Goal: Task Accomplishment & Management: Complete application form

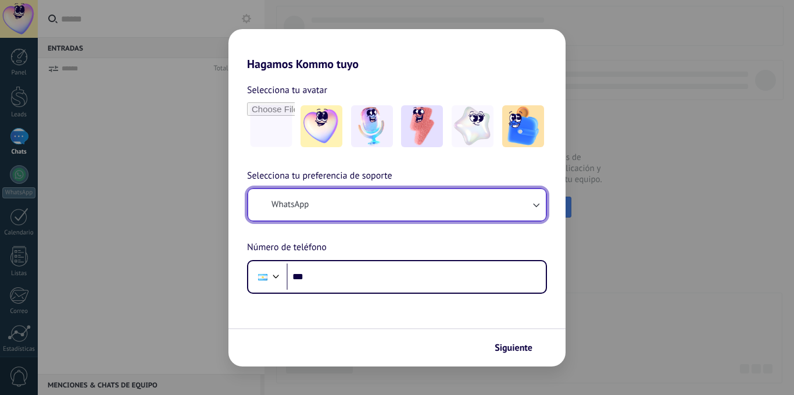
click at [337, 202] on button "WhatsApp" at bounding box center [397, 204] width 298 height 31
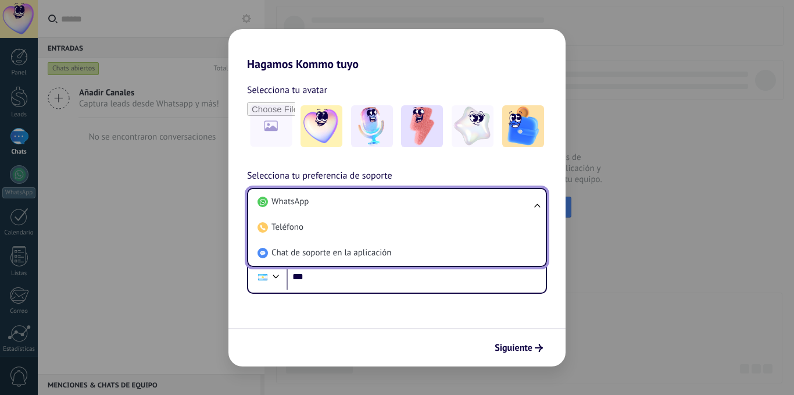
click at [337, 202] on li "WhatsApp" at bounding box center [395, 202] width 284 height 26
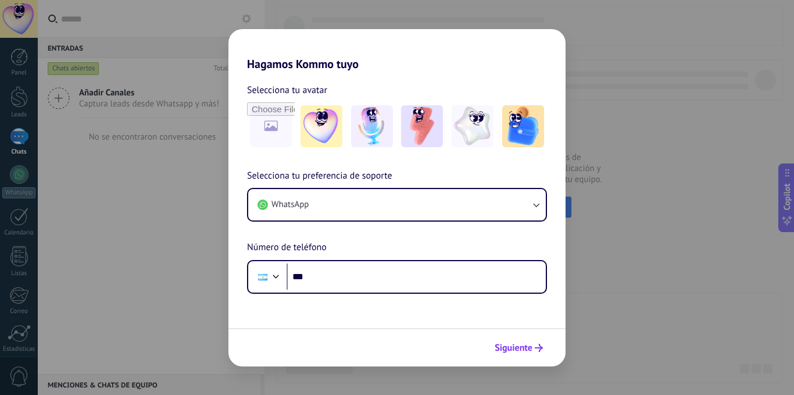
click at [504, 343] on span "Siguiente" at bounding box center [514, 347] width 38 height 8
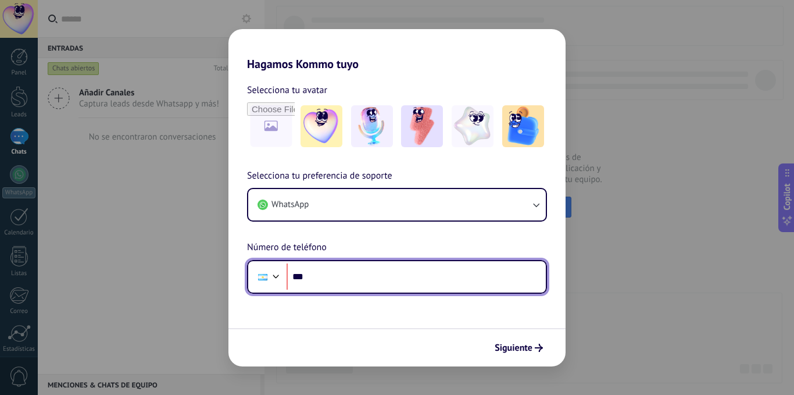
click at [409, 281] on input "***" at bounding box center [416, 276] width 259 height 27
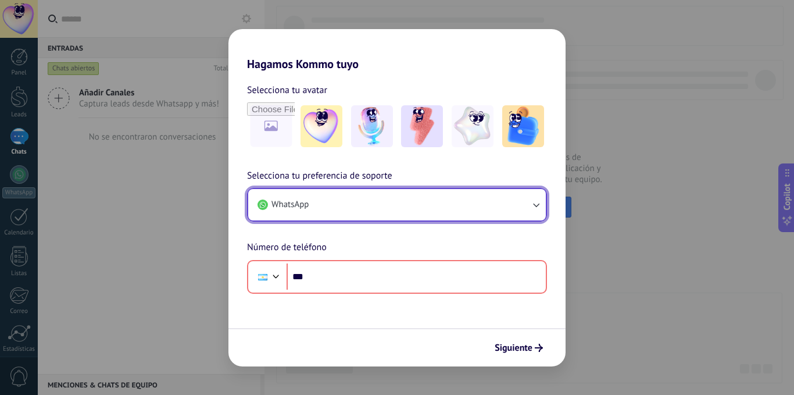
click at [517, 205] on button "WhatsApp" at bounding box center [397, 204] width 298 height 31
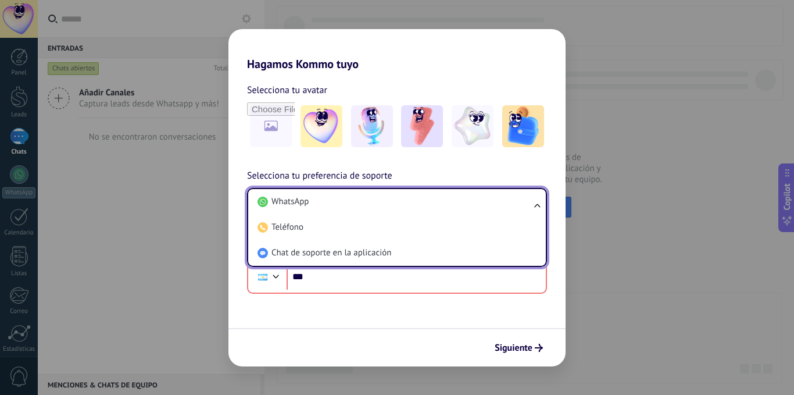
click at [517, 205] on li "WhatsApp" at bounding box center [395, 202] width 284 height 26
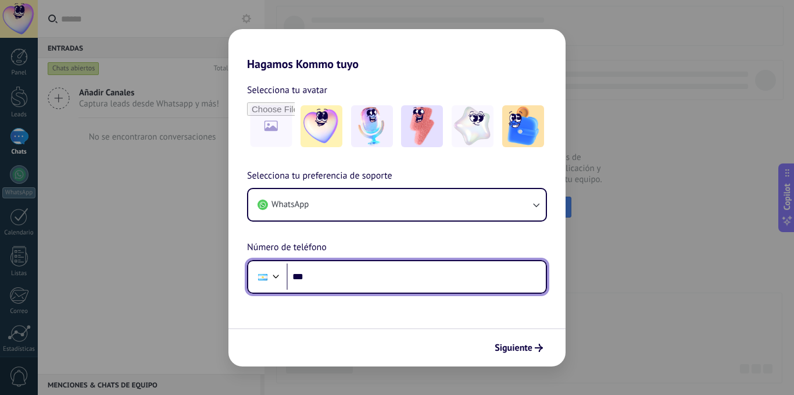
click at [377, 281] on input "***" at bounding box center [416, 276] width 259 height 27
click at [350, 274] on input "***" at bounding box center [416, 276] width 259 height 27
type input "**********"
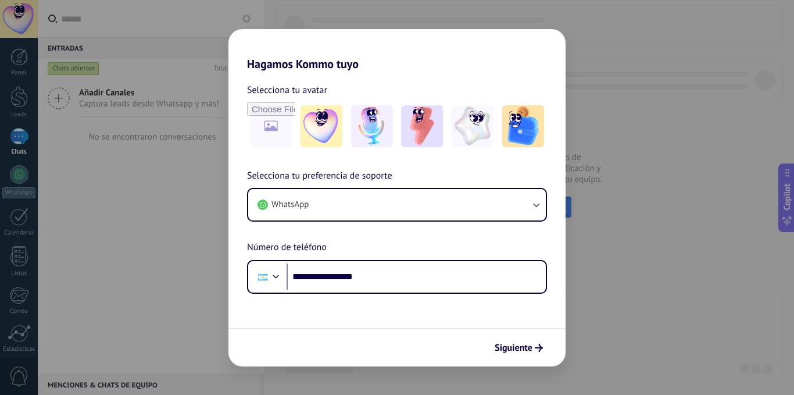
drag, startPoint x: 507, startPoint y: 347, endPoint x: 426, endPoint y: 239, distance: 134.8
click at [434, 258] on form "**********" at bounding box center [396, 218] width 337 height 295
click at [478, 124] on img at bounding box center [473, 126] width 42 height 42
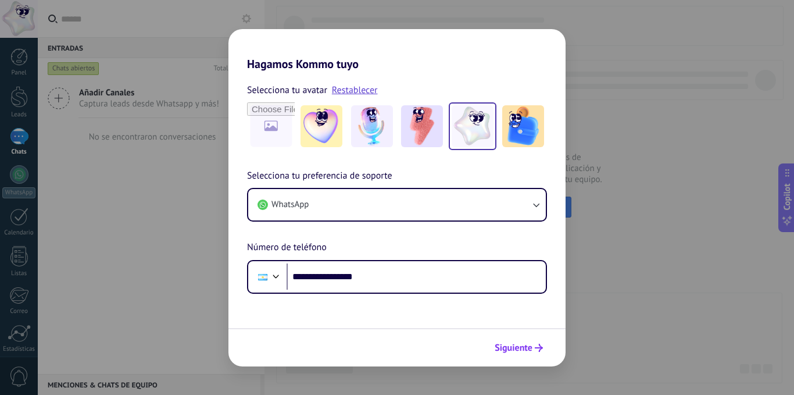
click at [521, 344] on span "Siguiente" at bounding box center [514, 347] width 38 height 8
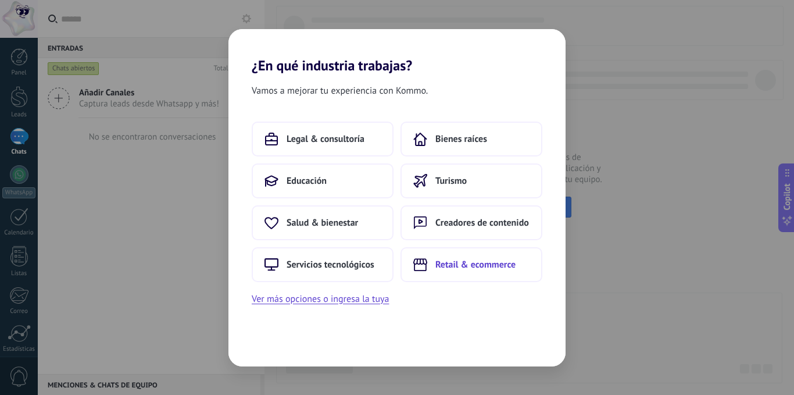
click at [477, 266] on span "Retail & ecommerce" at bounding box center [475, 265] width 80 height 12
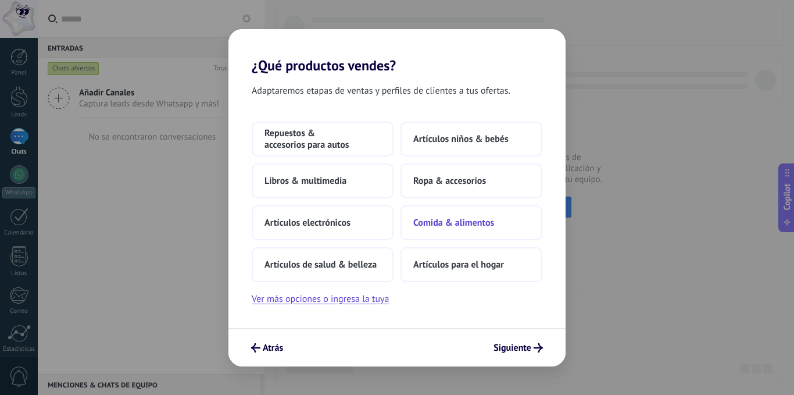
click at [446, 220] on span "Comida & alimentos" at bounding box center [453, 223] width 81 height 12
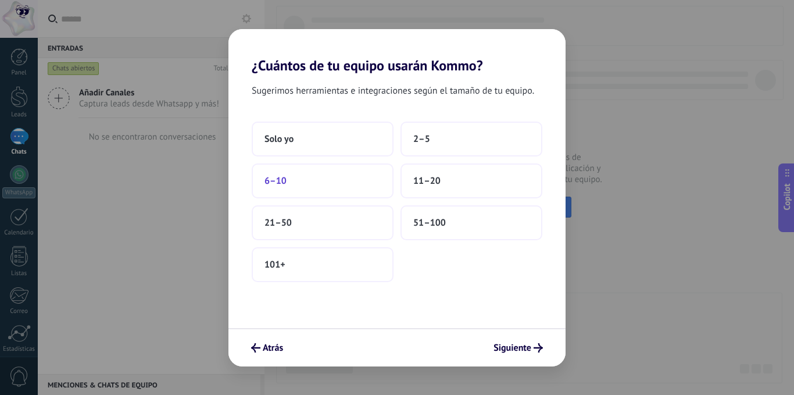
click at [292, 174] on button "6–10" at bounding box center [323, 180] width 142 height 35
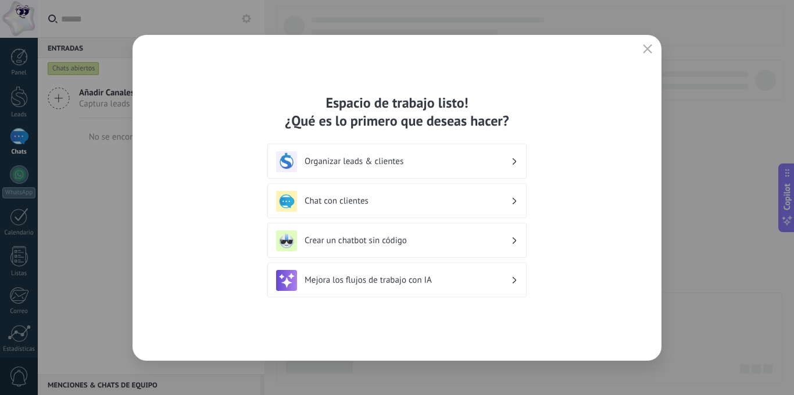
click at [479, 161] on h3 "Organizar leads & clientes" at bounding box center [408, 161] width 206 height 11
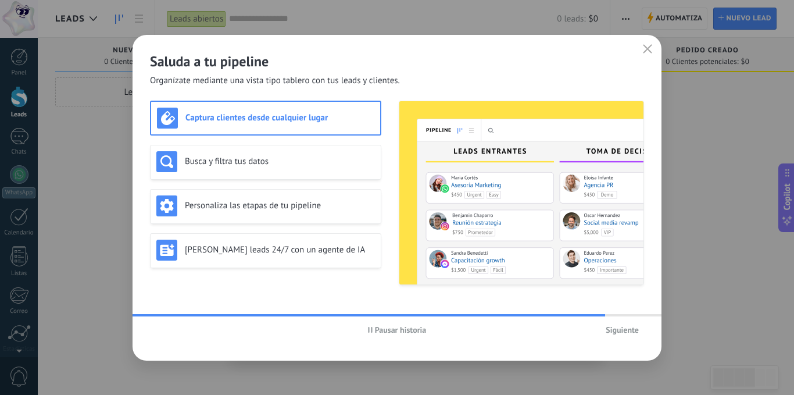
click at [318, 116] on h3 "Captura clientes desde cualquier lugar" at bounding box center [279, 117] width 189 height 11
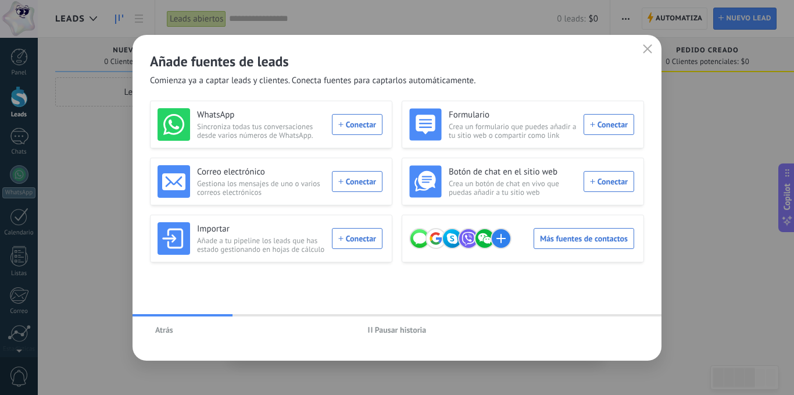
click at [159, 326] on span "Atrás" at bounding box center [164, 329] width 18 height 8
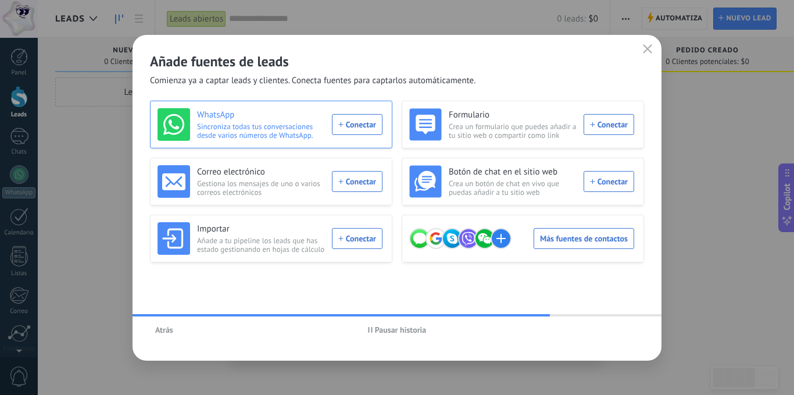
click at [367, 127] on div "WhatsApp Sincroniza todas tus conversaciones desde varios números de WhatsApp. …" at bounding box center [269, 124] width 225 height 33
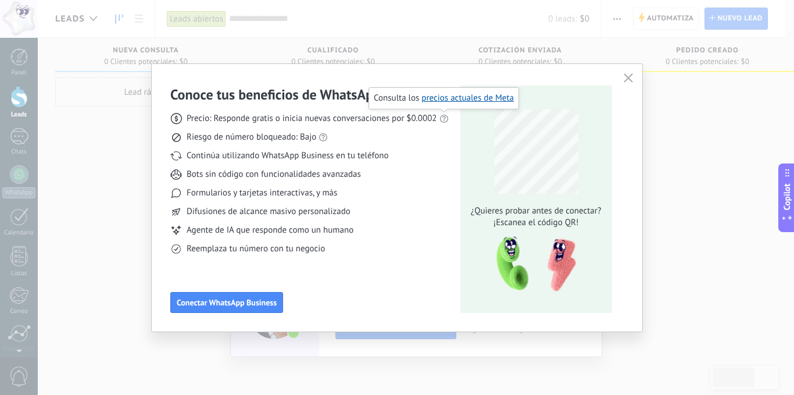
click at [443, 120] on icon at bounding box center [443, 118] width 9 height 9
click at [466, 99] on link "precios actuales de Meta" at bounding box center [467, 97] width 92 height 11
click at [630, 78] on icon "button" at bounding box center [628, 77] width 9 height 9
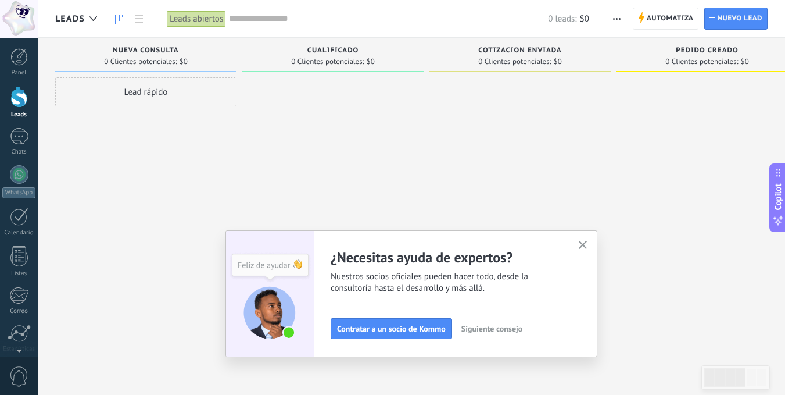
scroll to position [89, 0]
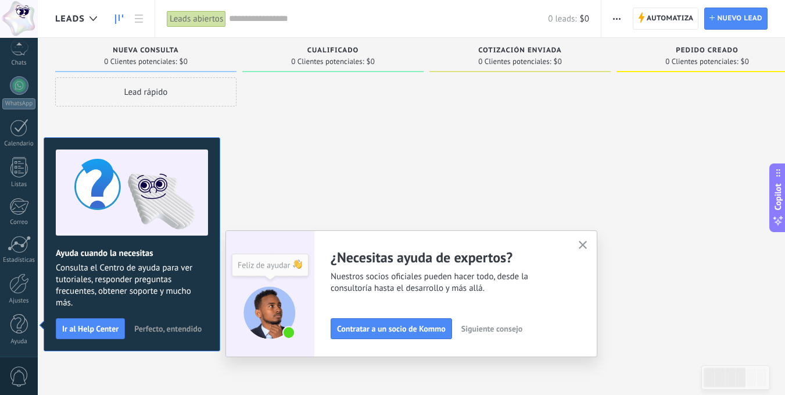
click at [586, 243] on icon "button" at bounding box center [583, 245] width 9 height 9
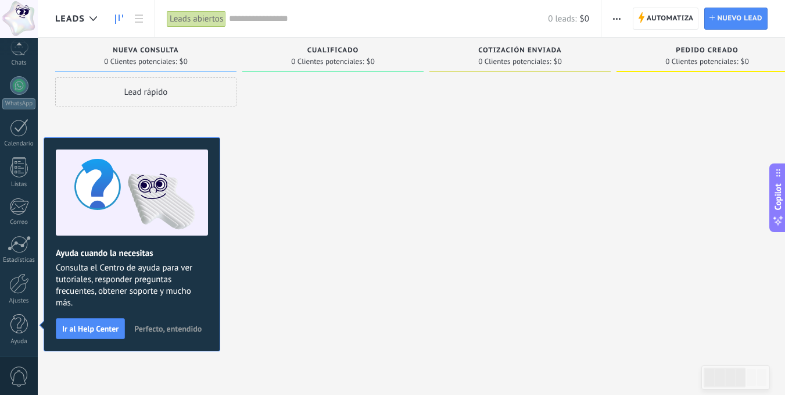
click at [167, 329] on span "Perfecto, entendido" at bounding box center [167, 328] width 67 height 8
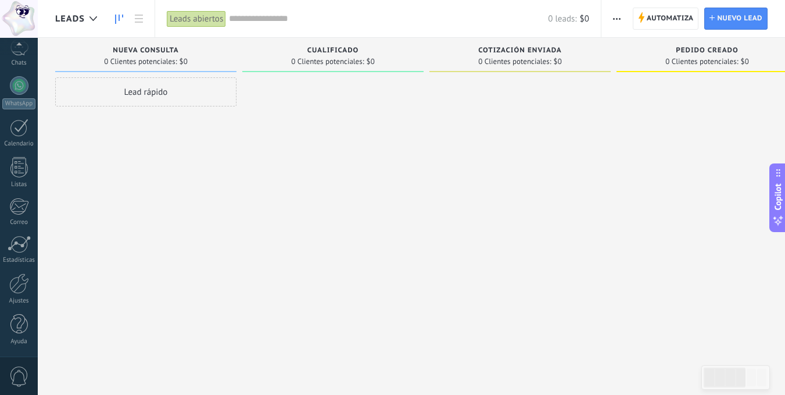
scroll to position [0, 0]
click at [334, 52] on span "Cualificado" at bounding box center [333, 50] width 52 height 8
click at [334, 51] on span "Cualificado" at bounding box center [333, 50] width 52 height 8
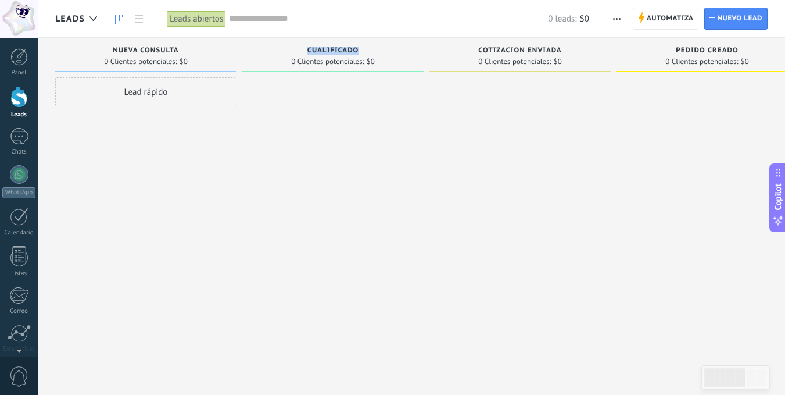
click at [334, 51] on span "Cualificado" at bounding box center [333, 50] width 52 height 8
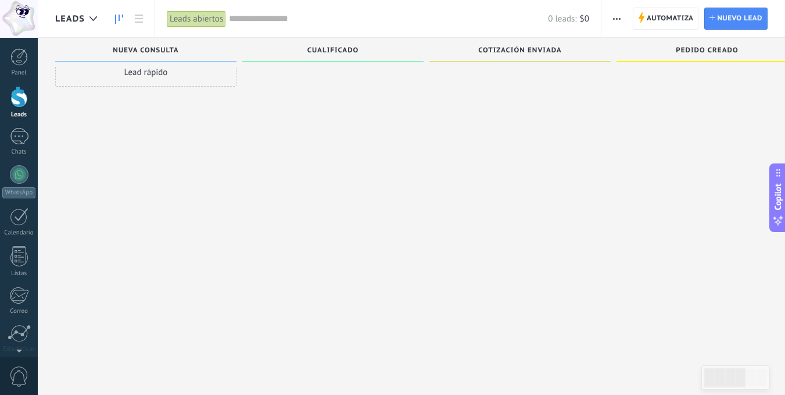
click at [317, 46] on div "Cualificado" at bounding box center [332, 50] width 181 height 24
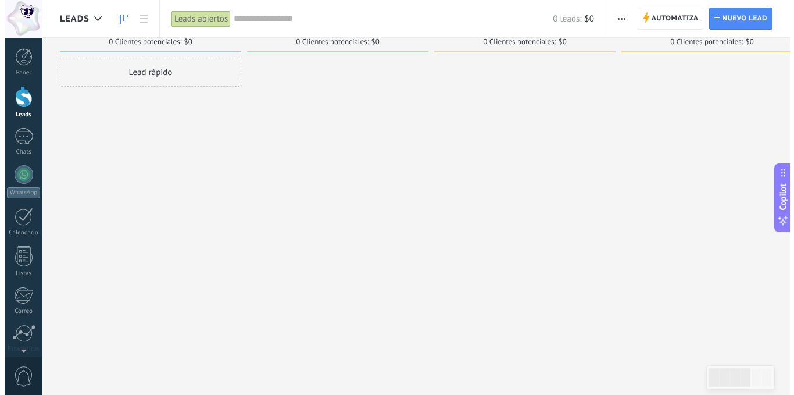
scroll to position [0, 0]
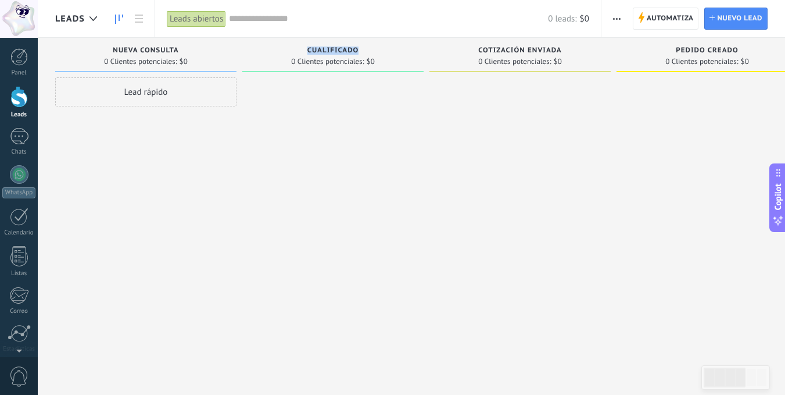
click at [317, 49] on span "Cualificado" at bounding box center [333, 50] width 52 height 8
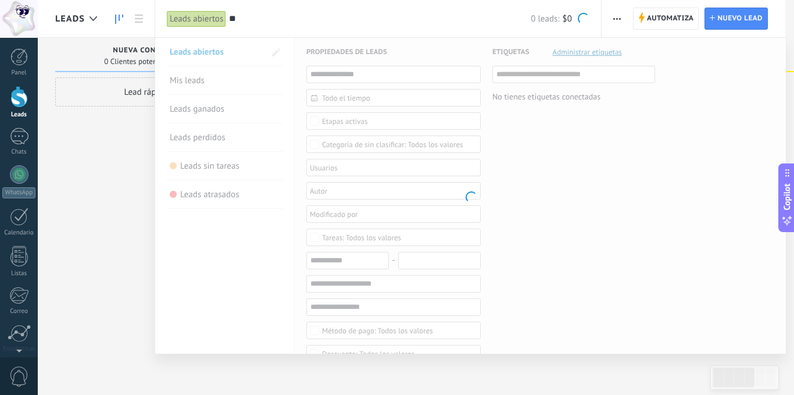
type input "*"
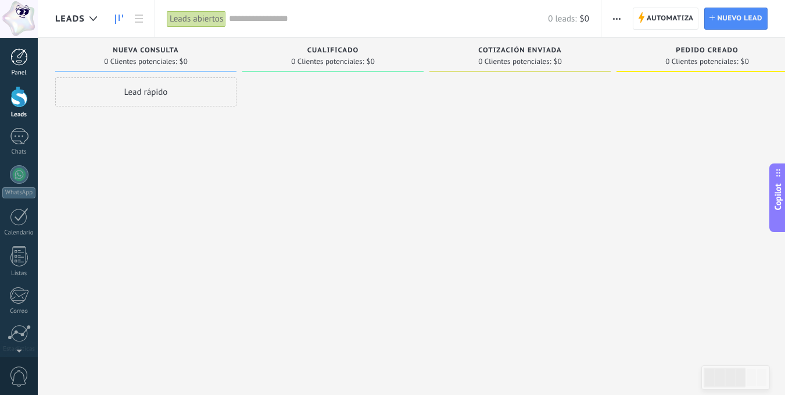
click at [14, 59] on div at bounding box center [18, 56] width 17 height 17
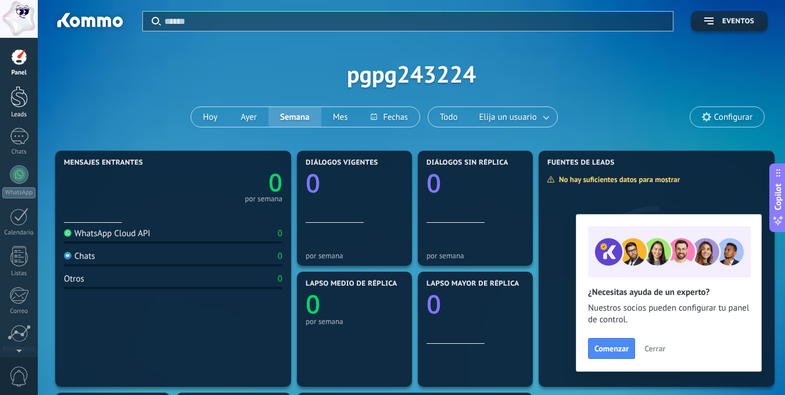
click at [22, 90] on div at bounding box center [18, 97] width 17 height 22
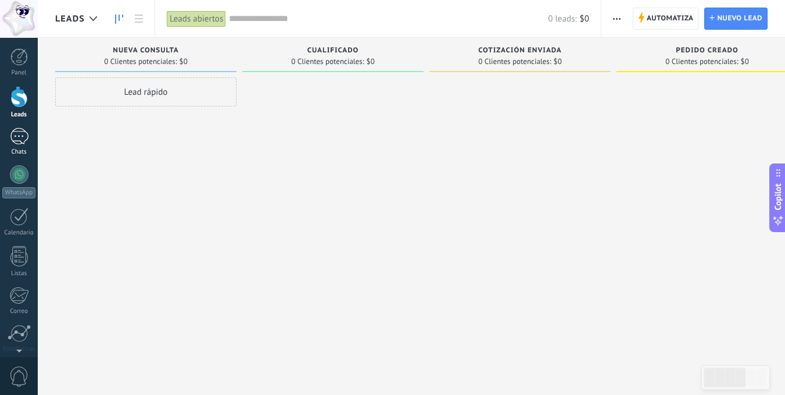
click at [15, 131] on div at bounding box center [19, 136] width 19 height 17
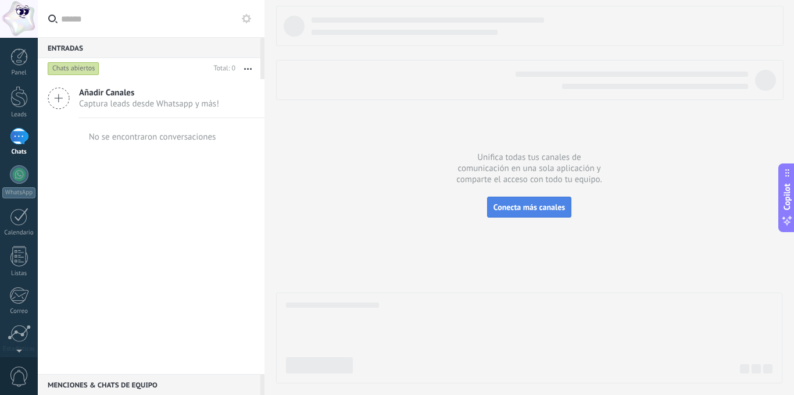
click at [547, 203] on span "Conecta más canales" at bounding box center [528, 207] width 71 height 10
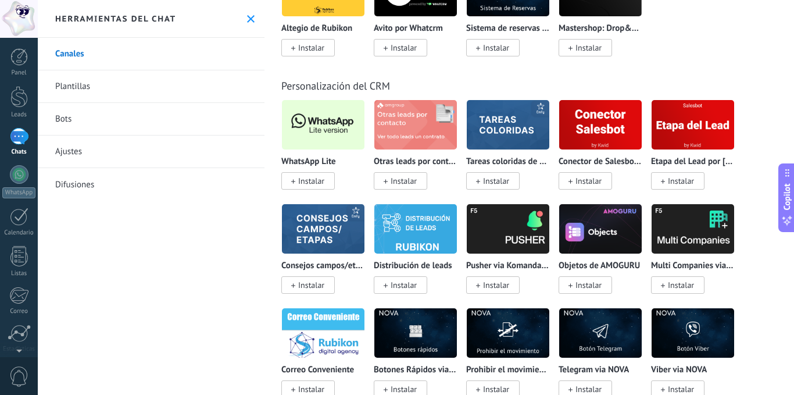
scroll to position [3022, 0]
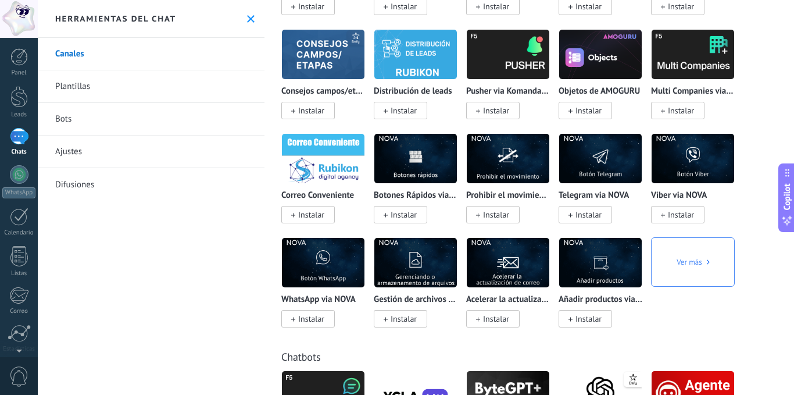
click at [77, 81] on link "Plantillas" at bounding box center [151, 86] width 227 height 33
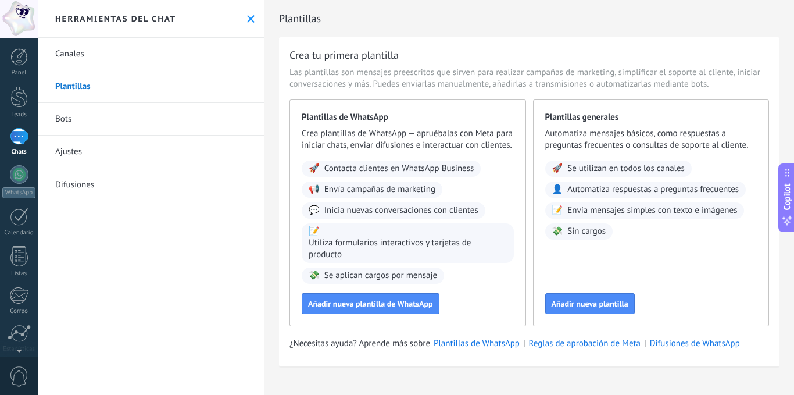
click at [80, 117] on link "Bots" at bounding box center [151, 119] width 227 height 33
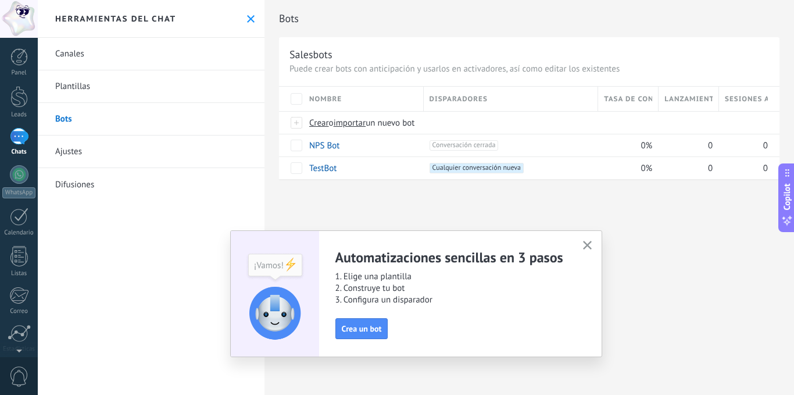
click at [74, 155] on link "Ajustes" at bounding box center [151, 151] width 227 height 33
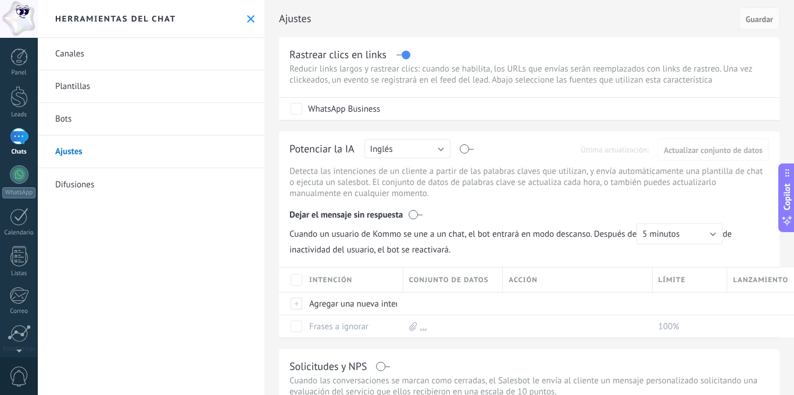
click at [69, 184] on link "Difusiones" at bounding box center [151, 184] width 227 height 33
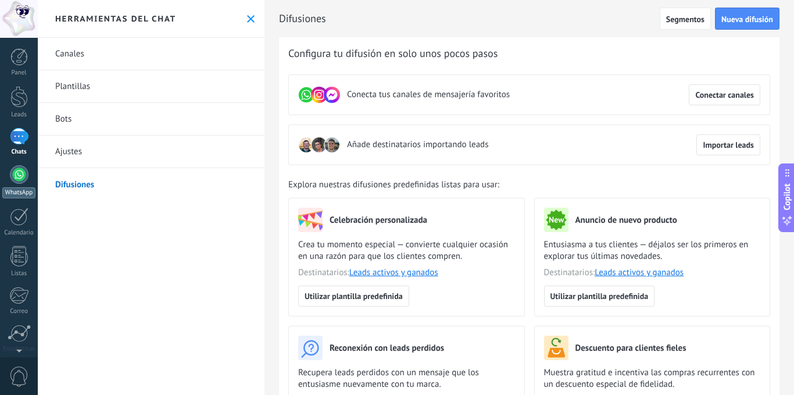
click at [14, 174] on div at bounding box center [19, 174] width 19 height 19
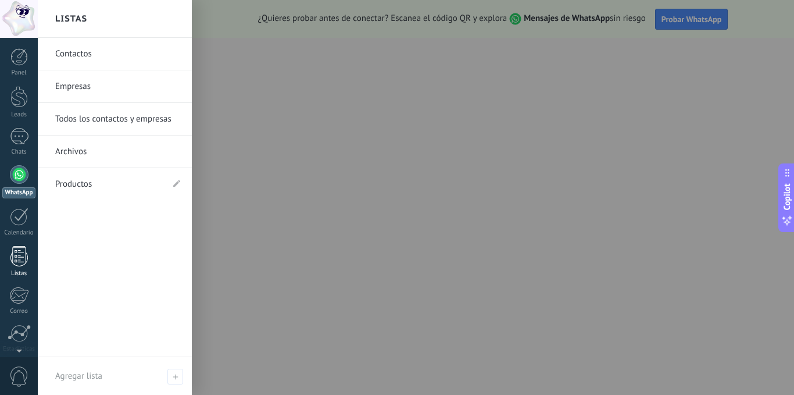
click at [20, 249] on div at bounding box center [18, 256] width 17 height 20
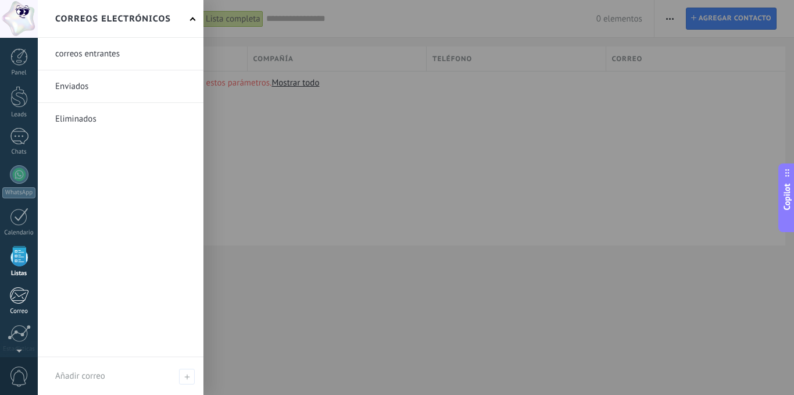
click at [16, 289] on div at bounding box center [18, 295] width 19 height 17
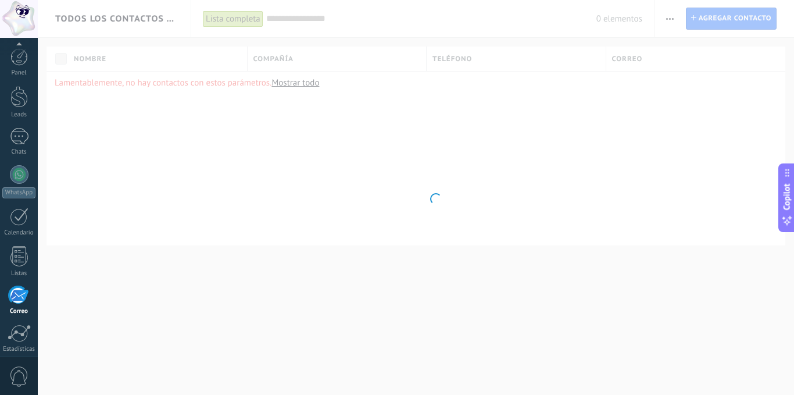
scroll to position [89, 0]
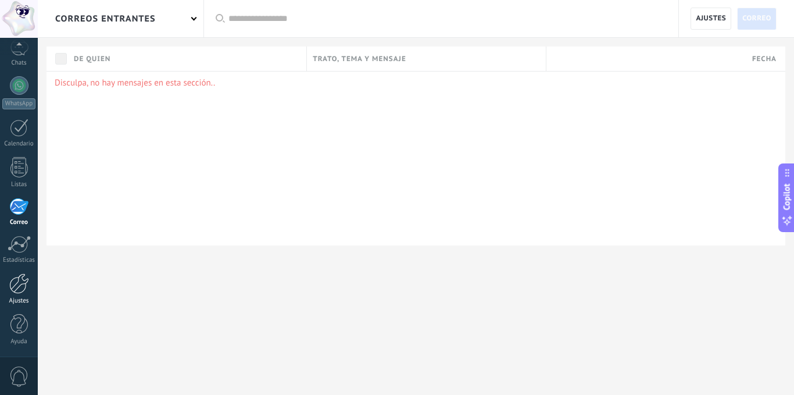
click at [22, 277] on div at bounding box center [19, 283] width 20 height 20
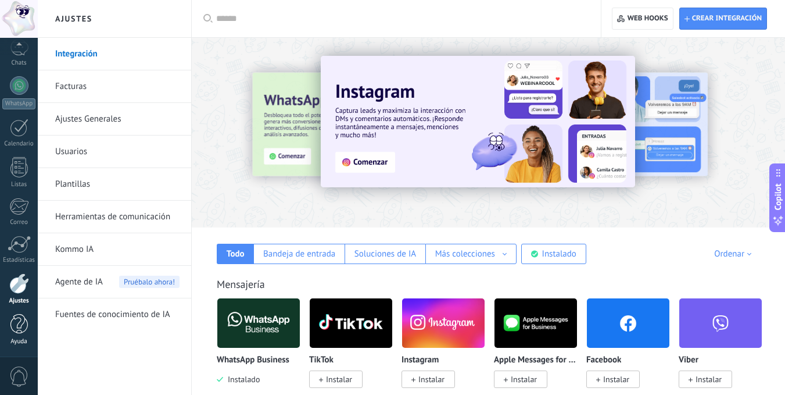
click at [15, 327] on div at bounding box center [18, 324] width 17 height 20
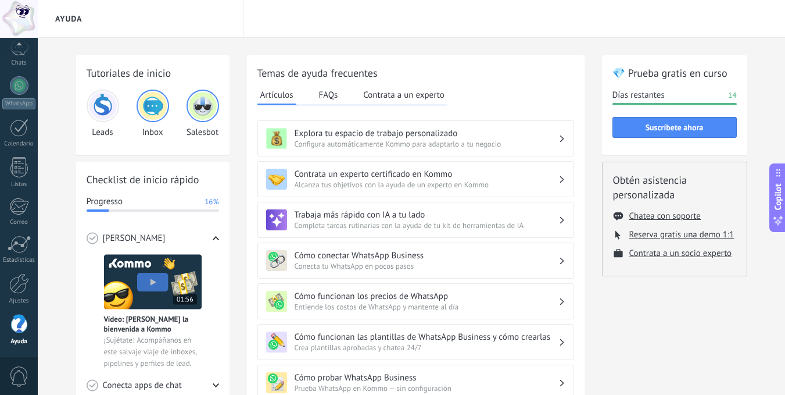
click at [13, 373] on span "0" at bounding box center [19, 376] width 20 height 20
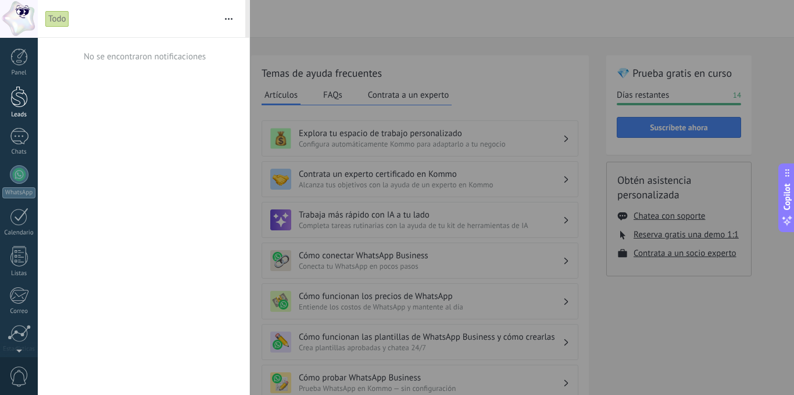
click at [19, 92] on div at bounding box center [18, 97] width 17 height 22
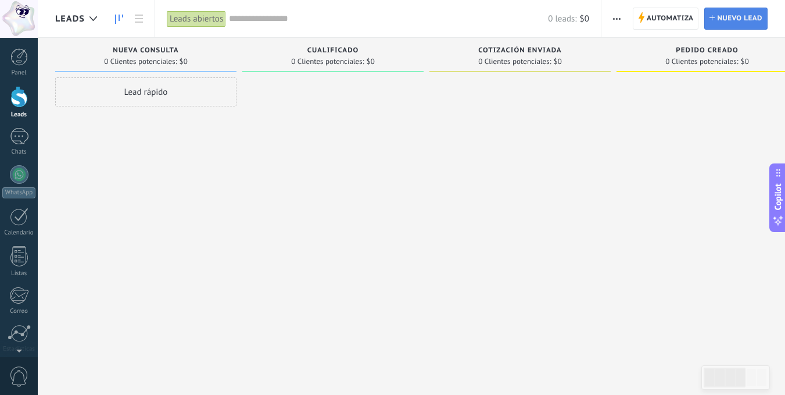
click at [729, 15] on span "Nuevo lead" at bounding box center [739, 18] width 45 height 21
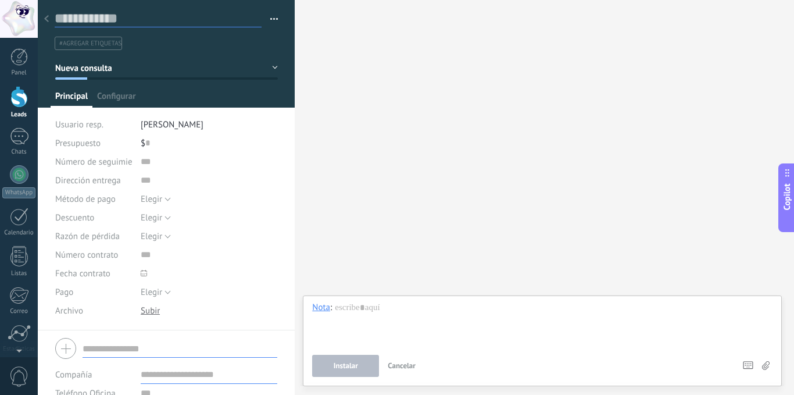
click at [151, 15] on input "text" at bounding box center [158, 18] width 207 height 17
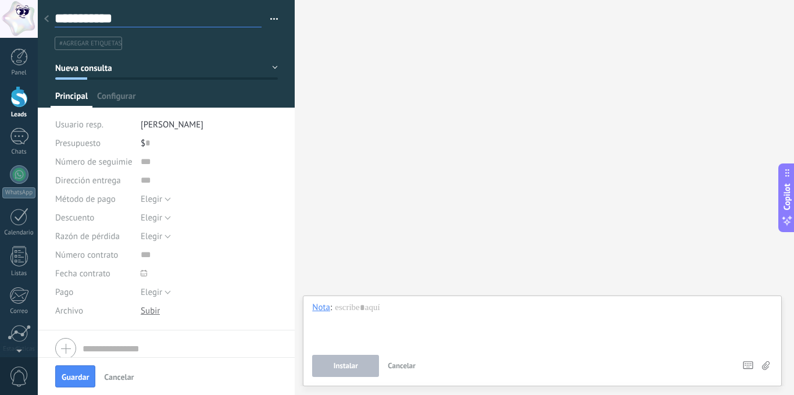
drag, startPoint x: 80, startPoint y: 18, endPoint x: 108, endPoint y: 46, distance: 40.3
click at [81, 20] on input "**********" at bounding box center [158, 18] width 207 height 17
type input "**********"
click at [468, 218] on div "Buscar Carga más Participantes: 0 Agregar usuario Bots: 0" at bounding box center [544, 197] width 499 height 395
click at [82, 373] on span "Guardar" at bounding box center [75, 377] width 27 height 8
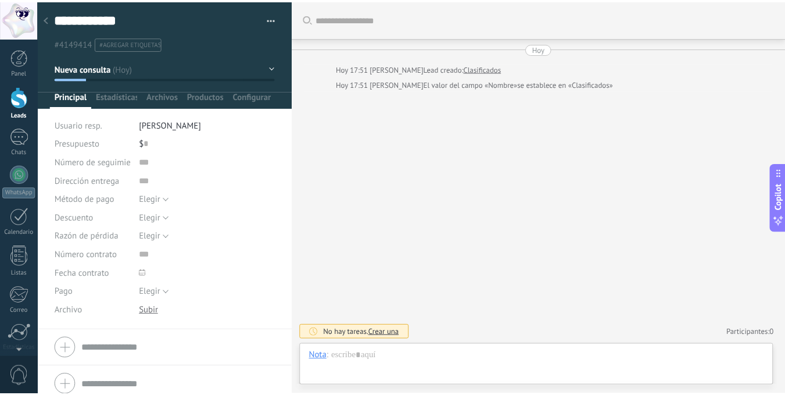
scroll to position [17, 0]
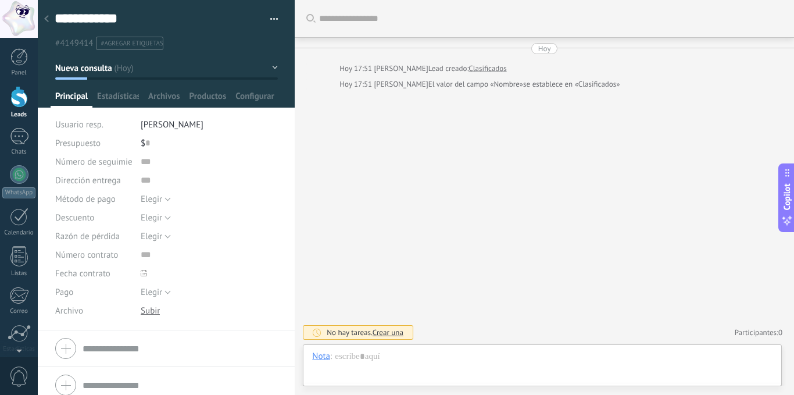
click at [48, 19] on icon at bounding box center [46, 18] width 5 height 7
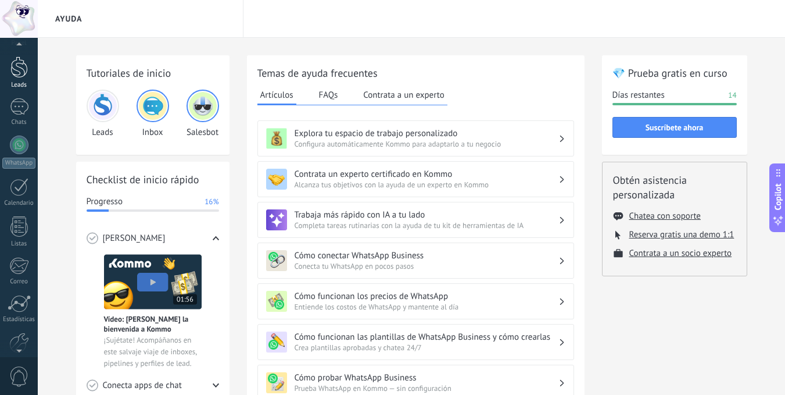
scroll to position [17, 0]
click at [17, 72] on div at bounding box center [18, 80] width 17 height 22
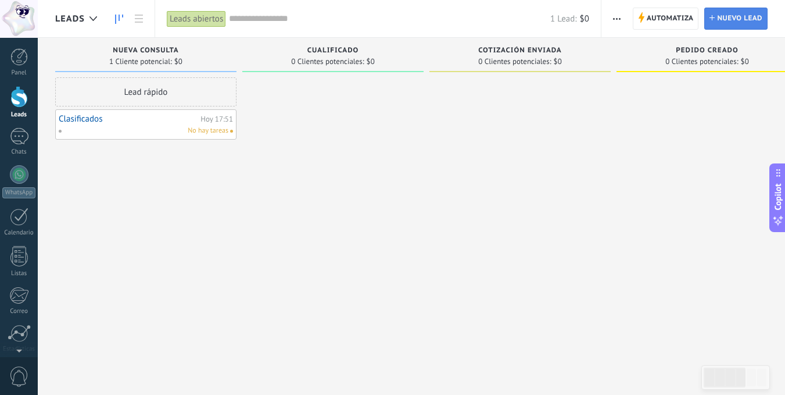
click at [719, 17] on span "Nuevo lead" at bounding box center [739, 18] width 45 height 21
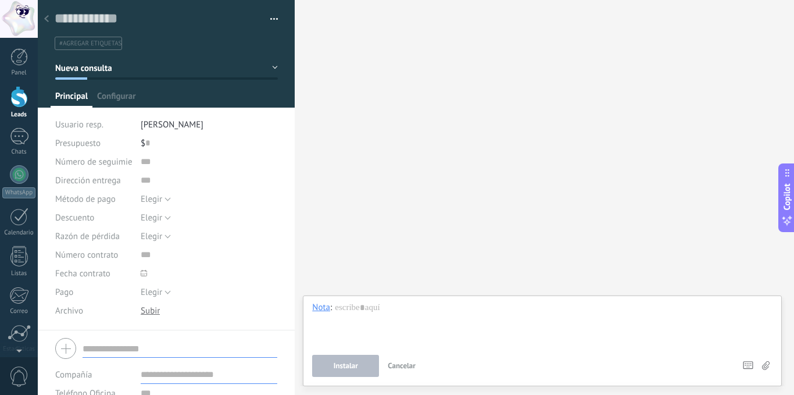
click at [164, 68] on button "Nueva consulta" at bounding box center [166, 68] width 223 height 21
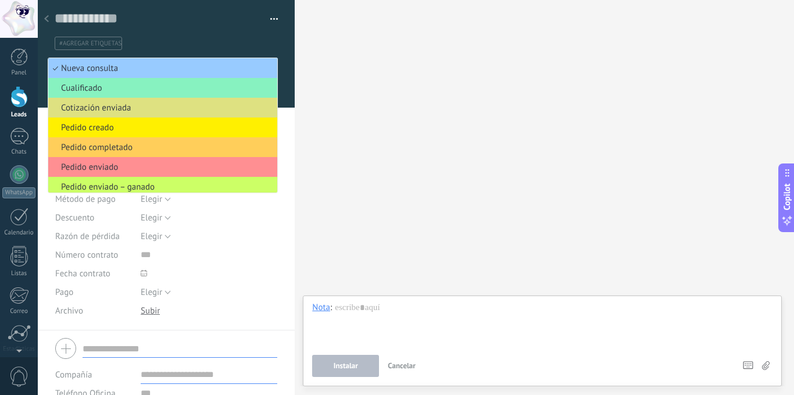
click at [183, 38] on ul "#agregar etiquetas" at bounding box center [163, 43] width 221 height 16
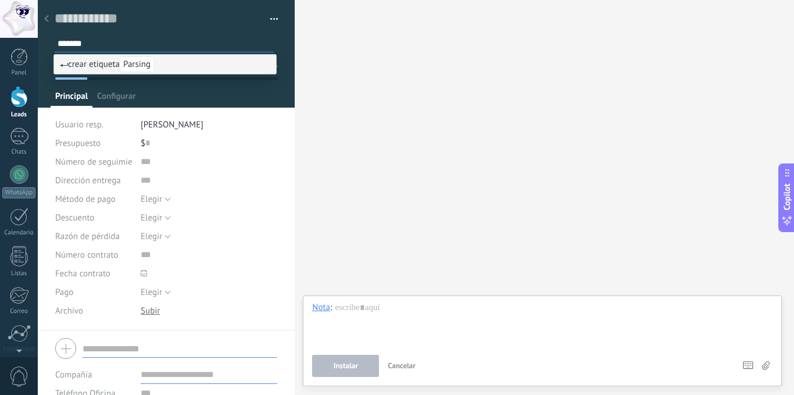
type input "*******"
click at [342, 219] on div "Buscar Carga más Participantes: 0 Agregar usuario Bots: 0" at bounding box center [544, 197] width 499 height 395
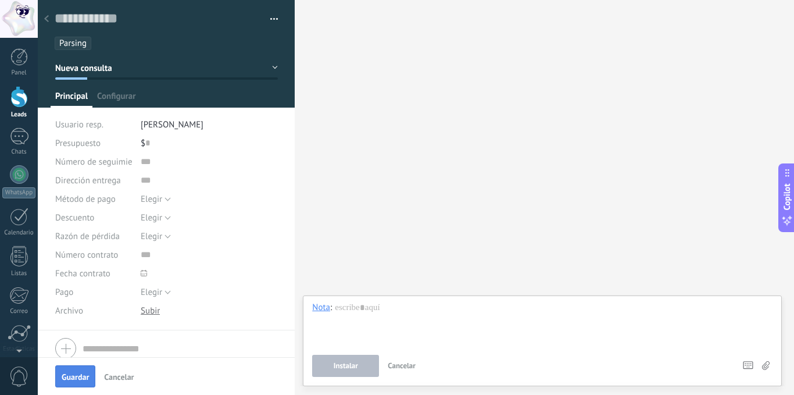
click at [76, 375] on span "Guardar" at bounding box center [75, 377] width 27 height 8
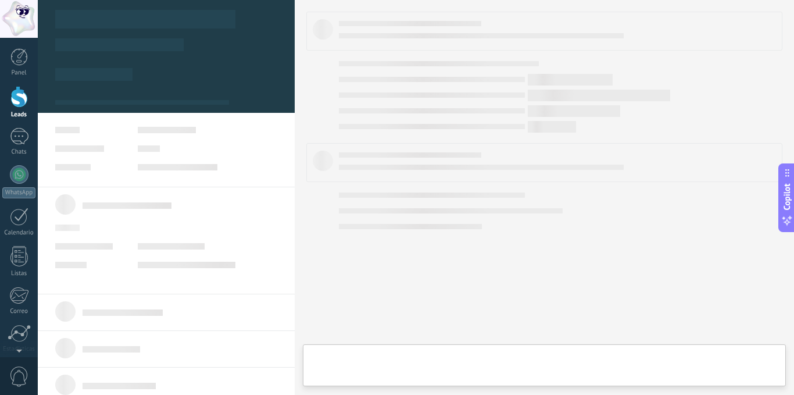
type textarea "**********"
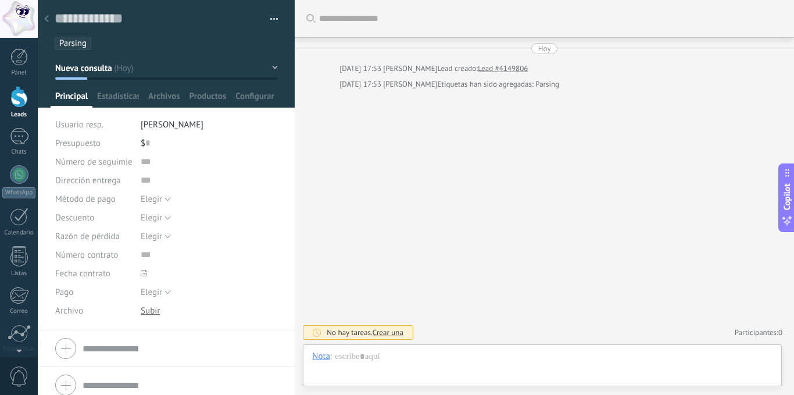
scroll to position [17, 0]
click at [248, 94] on span "Configurar" at bounding box center [254, 99] width 38 height 17
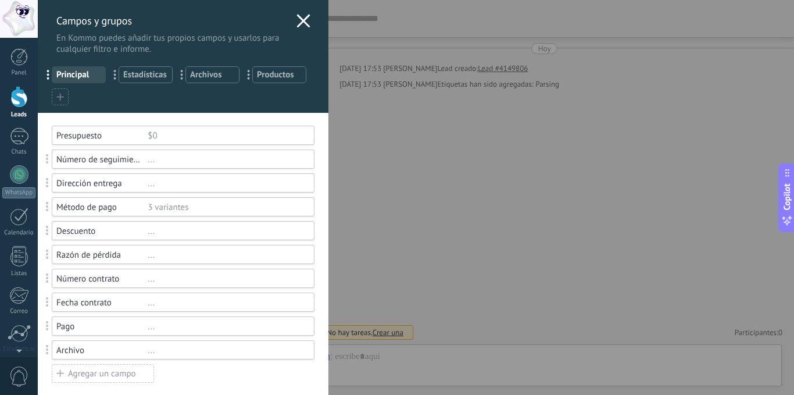
click at [296, 22] on icon at bounding box center [303, 21] width 14 height 14
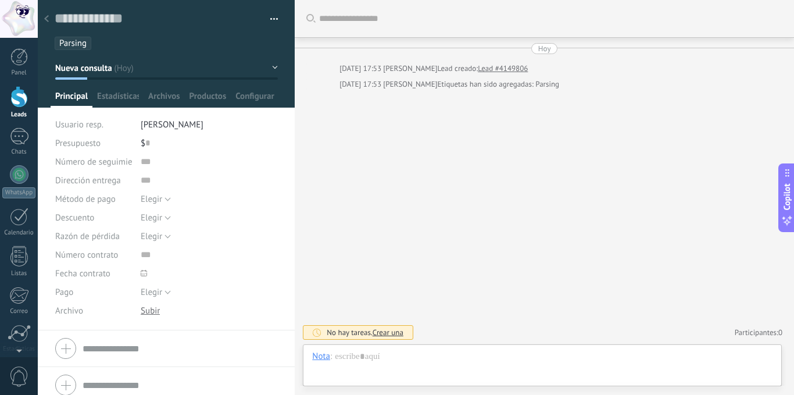
click at [269, 20] on button "button" at bounding box center [270, 18] width 17 height 17
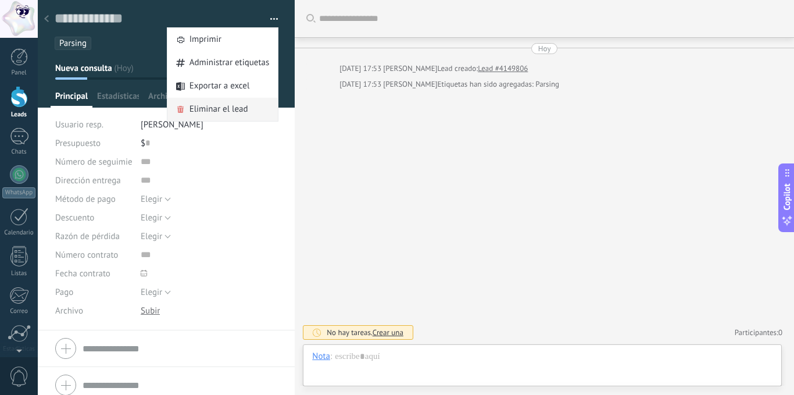
click at [216, 110] on span "Eliminar el lead" at bounding box center [218, 109] width 59 height 23
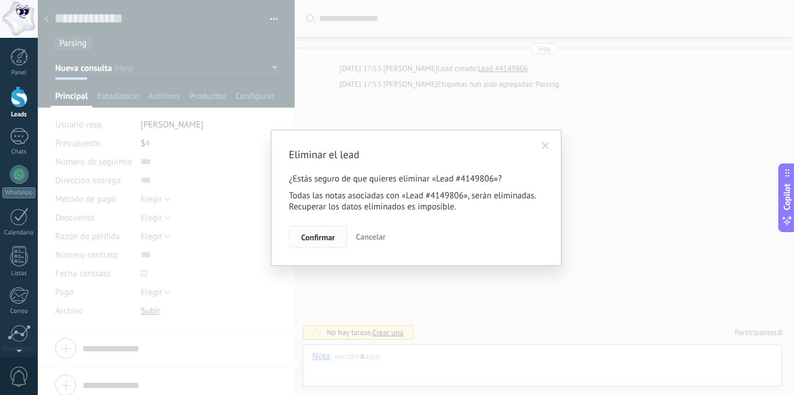
click at [313, 233] on span "Confirmar" at bounding box center [318, 237] width 34 height 8
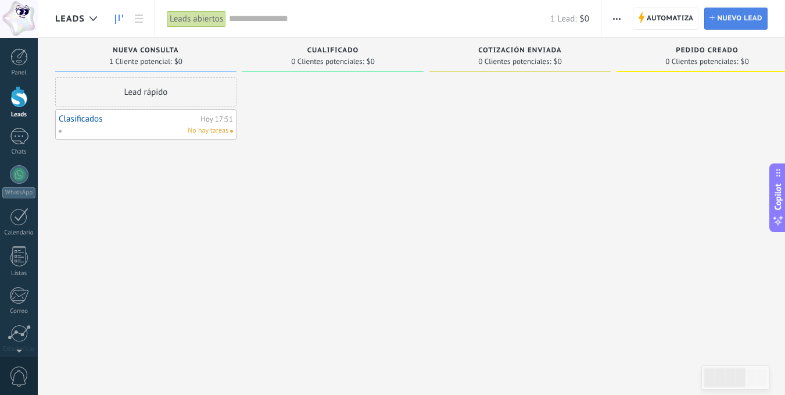
click at [724, 22] on span "Nuevo lead" at bounding box center [739, 18] width 45 height 21
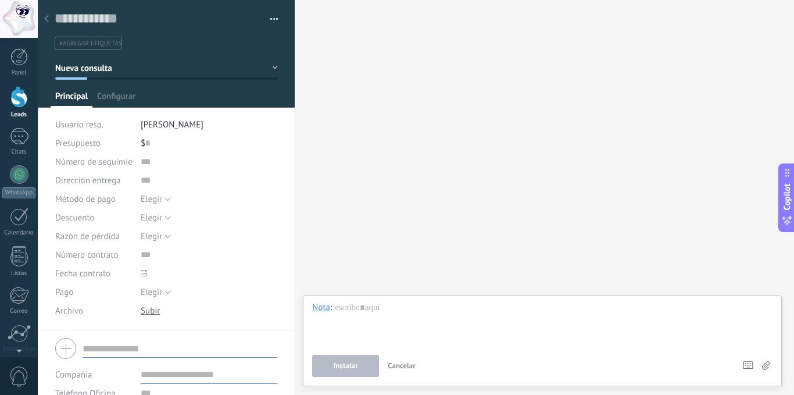
click at [138, 66] on button "Nueva consulta" at bounding box center [166, 68] width 223 height 21
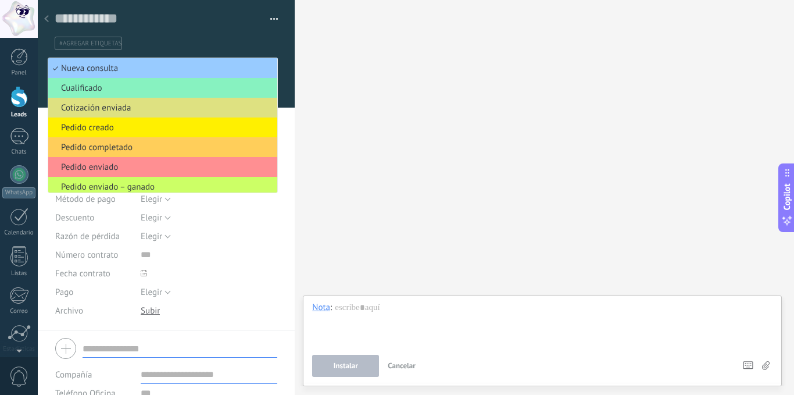
click at [177, 33] on div "#agregar etiquetas" at bounding box center [167, 40] width 224 height 20
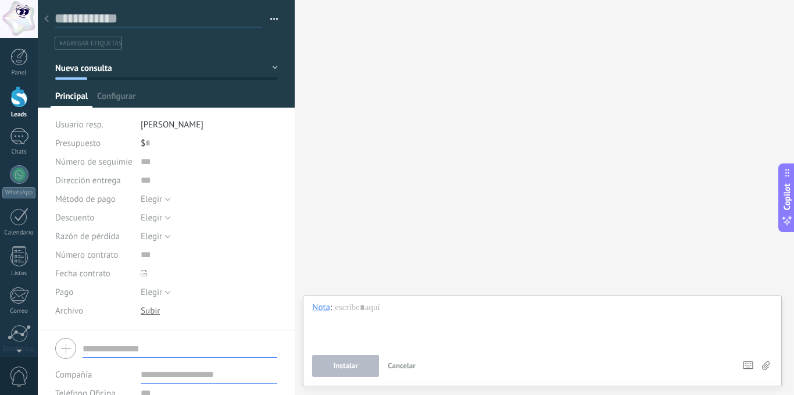
click at [121, 18] on input "text" at bounding box center [158, 18] width 207 height 17
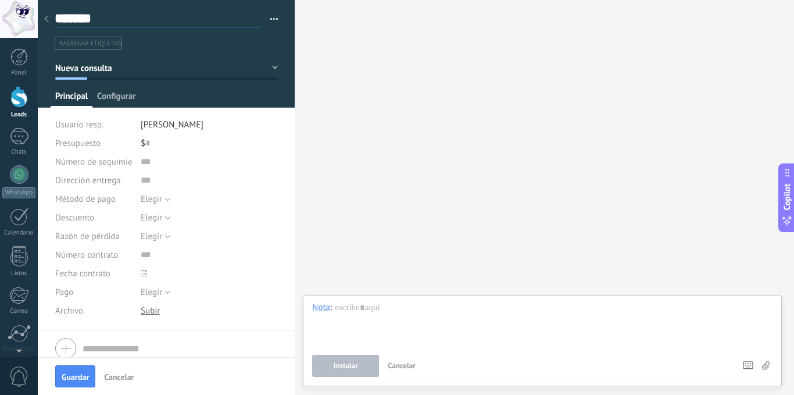
type input "*******"
click at [116, 95] on span "Configurar" at bounding box center [116, 99] width 38 height 17
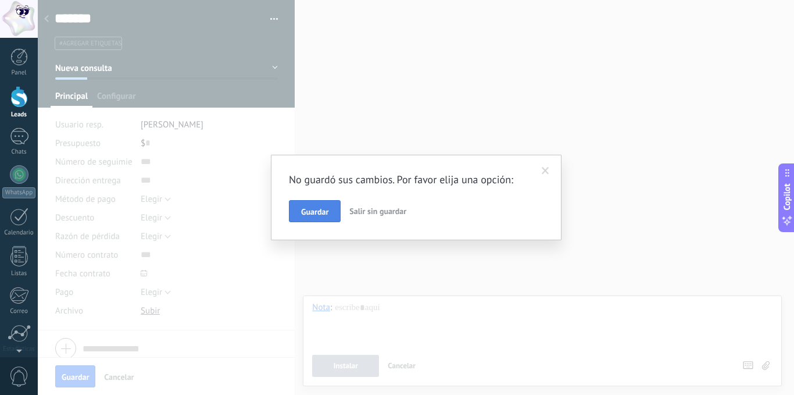
click at [314, 213] on span "Guardar" at bounding box center [314, 211] width 27 height 8
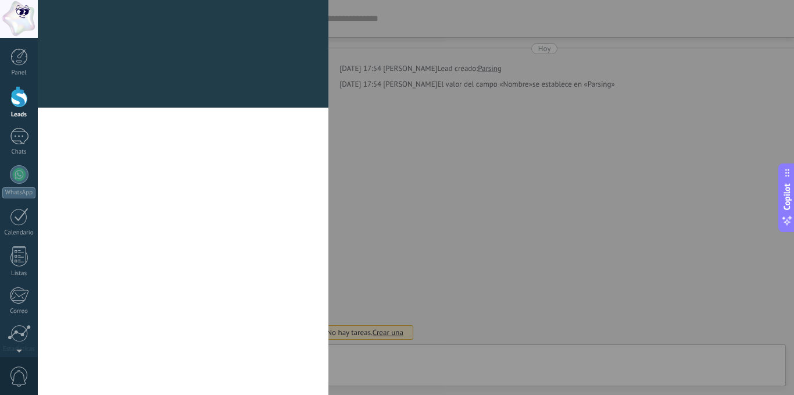
type textarea "*******"
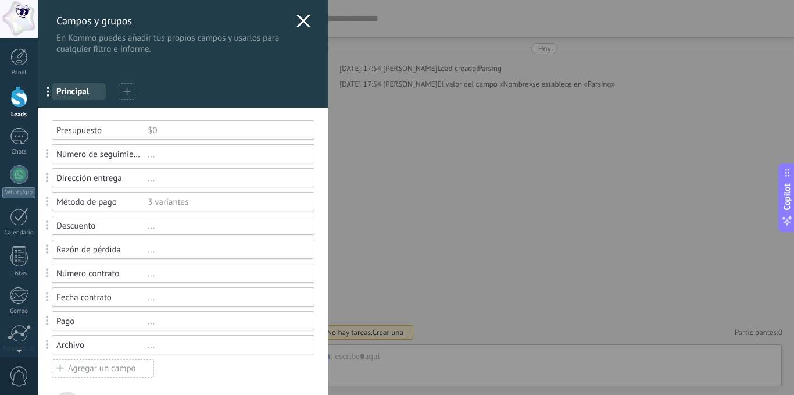
scroll to position [17, 0]
click at [302, 19] on use at bounding box center [302, 20] width 13 height 13
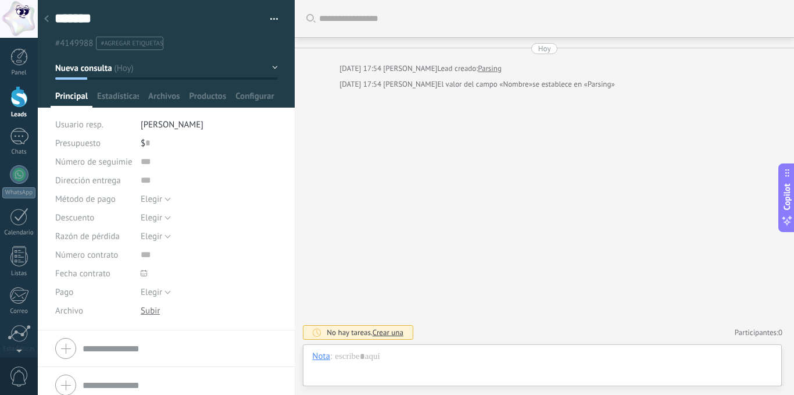
click at [273, 21] on span "button" at bounding box center [274, 21] width 8 height 2
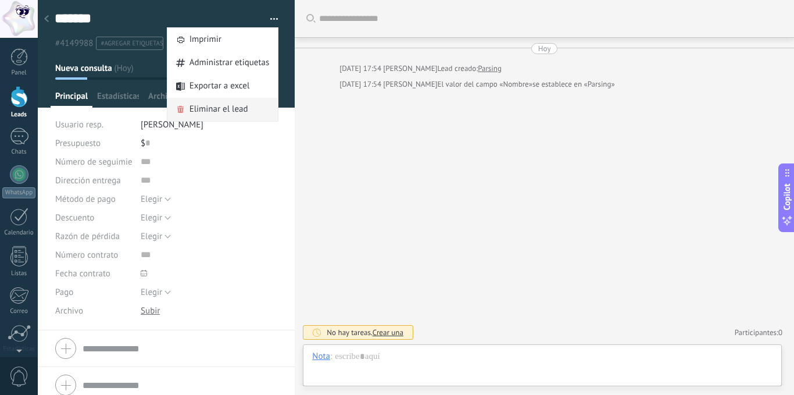
click at [219, 112] on span "Eliminar el lead" at bounding box center [218, 109] width 59 height 23
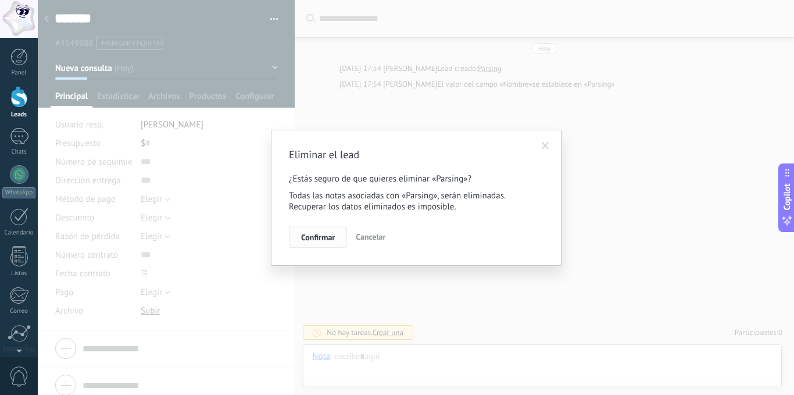
click at [316, 234] on span "Confirmar" at bounding box center [318, 237] width 34 height 8
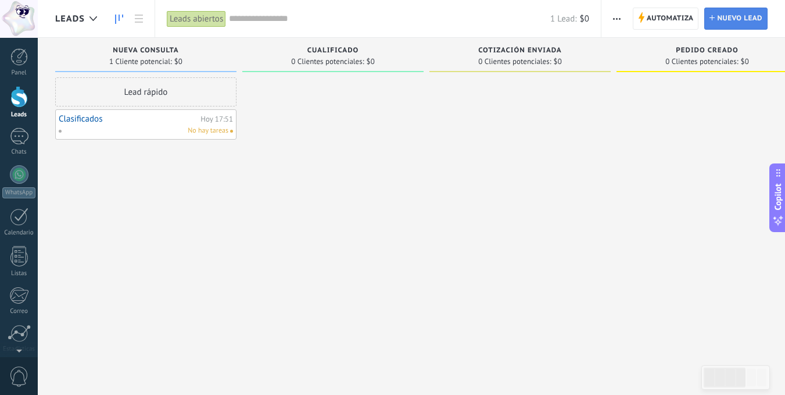
click at [713, 12] on link "Lead Nuevo lead" at bounding box center [735, 19] width 63 height 22
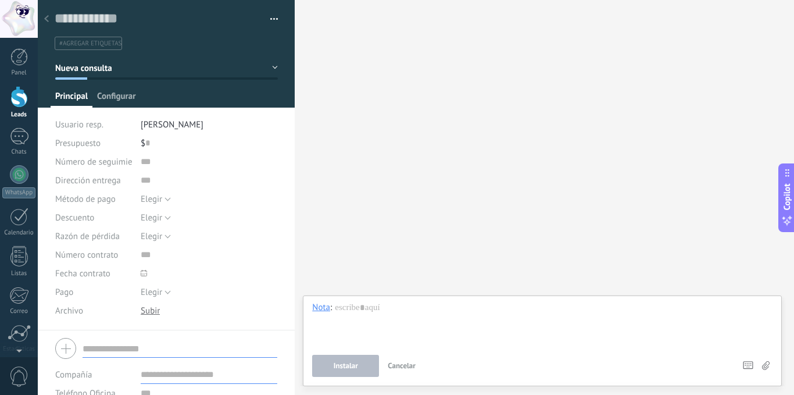
click at [108, 97] on span "Configurar" at bounding box center [116, 99] width 38 height 17
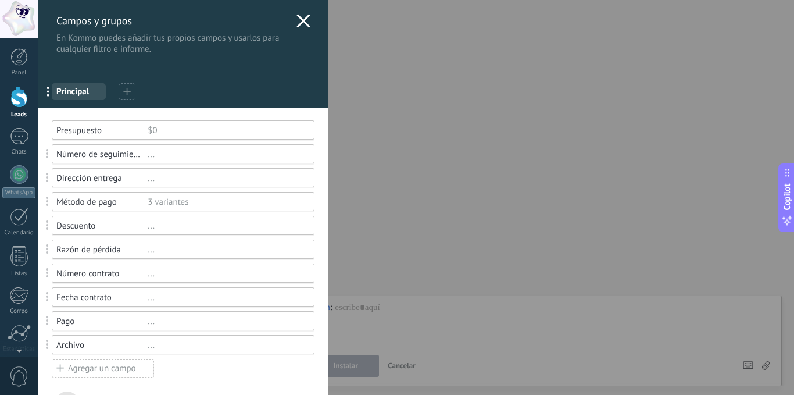
click at [126, 91] on icon at bounding box center [127, 92] width 8 height 8
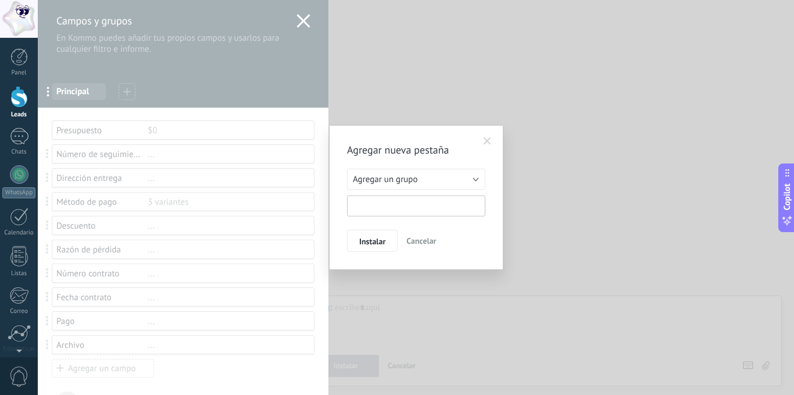
click at [391, 205] on input "text" at bounding box center [416, 205] width 138 height 21
type input "*******"
click at [374, 242] on span "Instalar" at bounding box center [372, 241] width 26 height 8
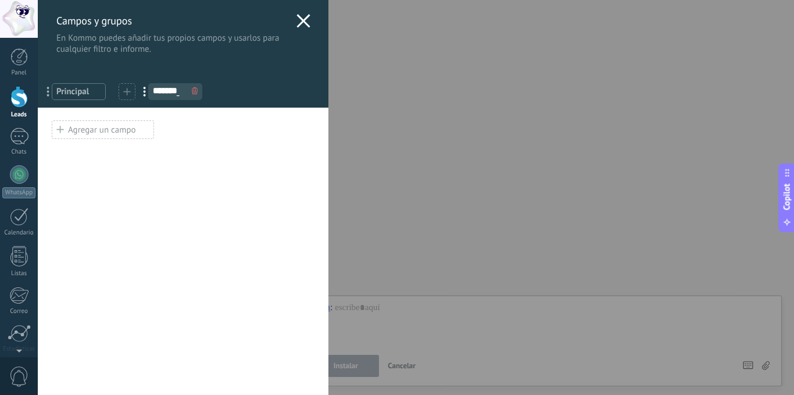
click at [117, 129] on div "Agregar un campo" at bounding box center [103, 129] width 102 height 19
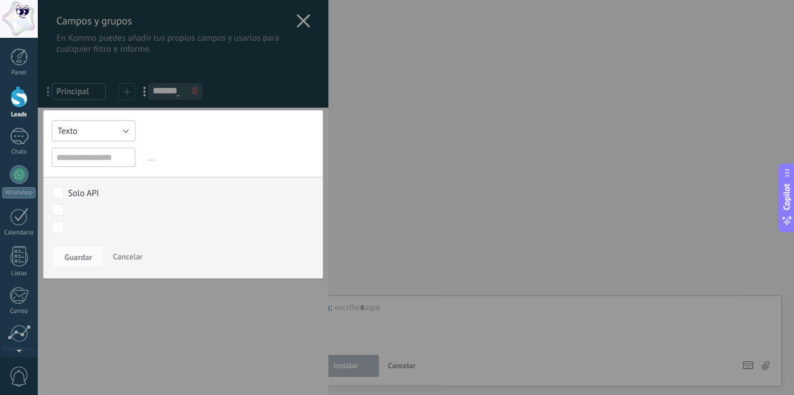
click at [127, 129] on button "Texto" at bounding box center [94, 130] width 84 height 21
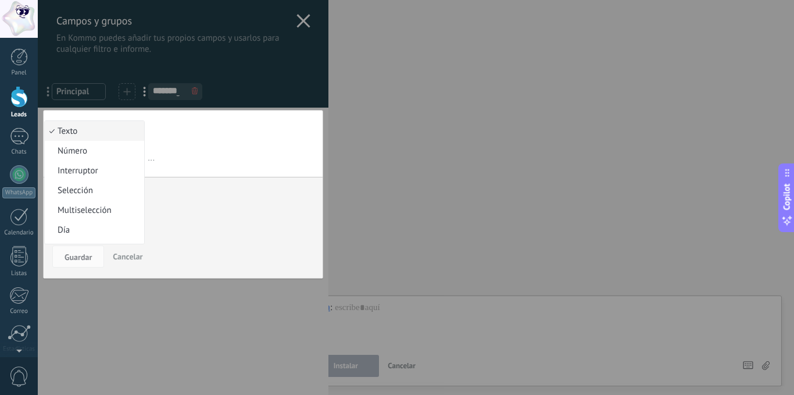
click at [127, 129] on span "Texto" at bounding box center [93, 131] width 96 height 11
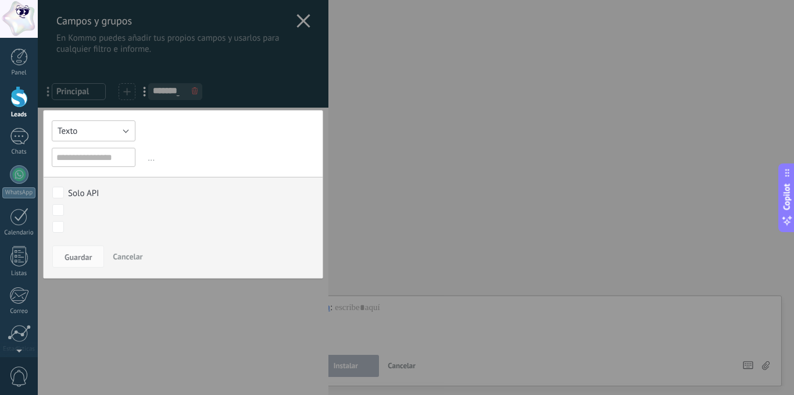
click at [119, 128] on button "Texto" at bounding box center [94, 130] width 84 height 21
click at [0, 0] on span "Texto" at bounding box center [0, 0] width 0 height 0
click at [119, 128] on button "Texto" at bounding box center [94, 130] width 84 height 21
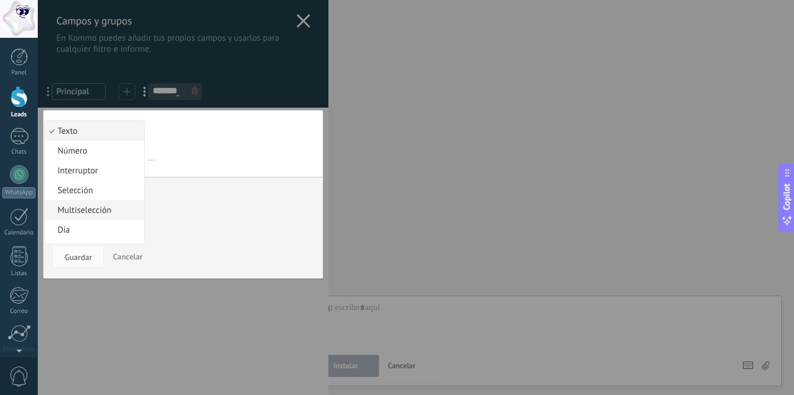
click at [100, 209] on span "Multiselección" at bounding box center [93, 210] width 96 height 11
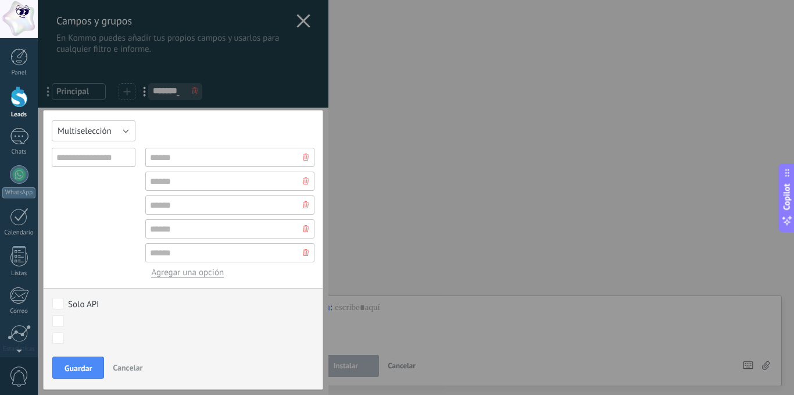
click at [113, 128] on button "Multiselección" at bounding box center [94, 130] width 84 height 21
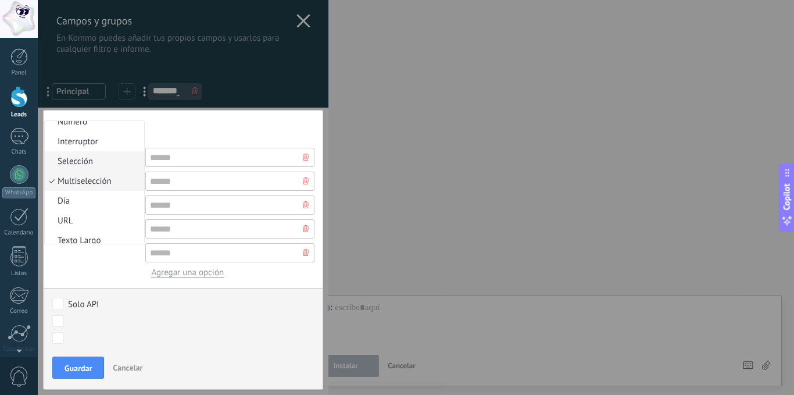
click at [85, 159] on span "Selección" at bounding box center [93, 161] width 96 height 11
click at [98, 160] on input "text" at bounding box center [94, 157] width 84 height 19
type input "*******"
click at [210, 156] on input "text" at bounding box center [229, 157] width 169 height 19
click at [123, 130] on button "Selección" at bounding box center [94, 130] width 84 height 21
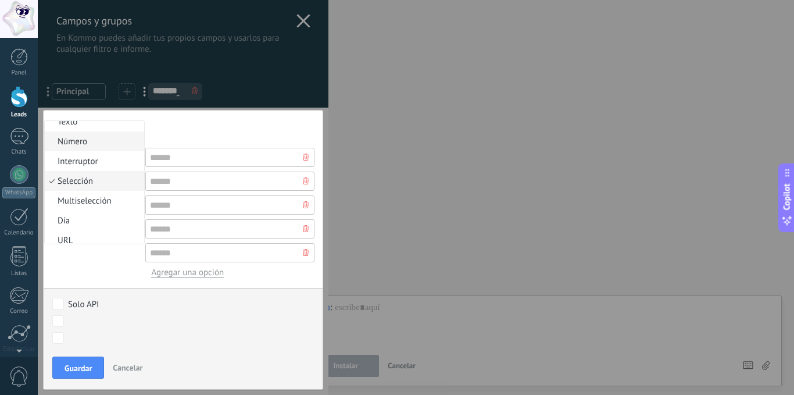
scroll to position [0, 0]
click at [81, 169] on span "Interruptor" at bounding box center [93, 170] width 96 height 11
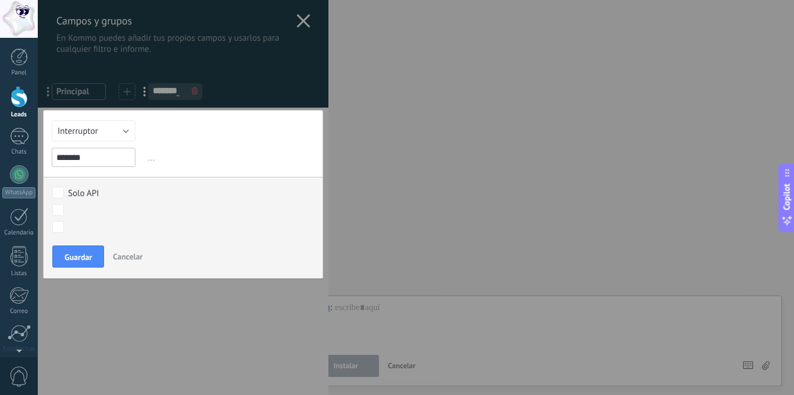
click at [110, 159] on input "*******" at bounding box center [94, 157] width 84 height 19
click at [127, 130] on button "Interruptor" at bounding box center [94, 130] width 84 height 21
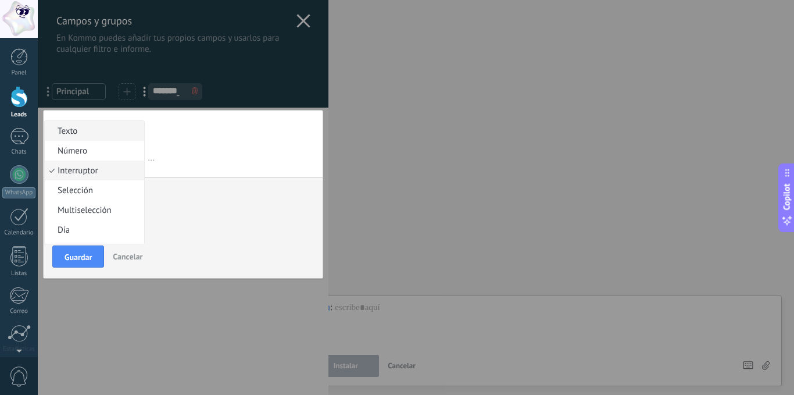
click at [127, 130] on span "Texto" at bounding box center [93, 131] width 96 height 11
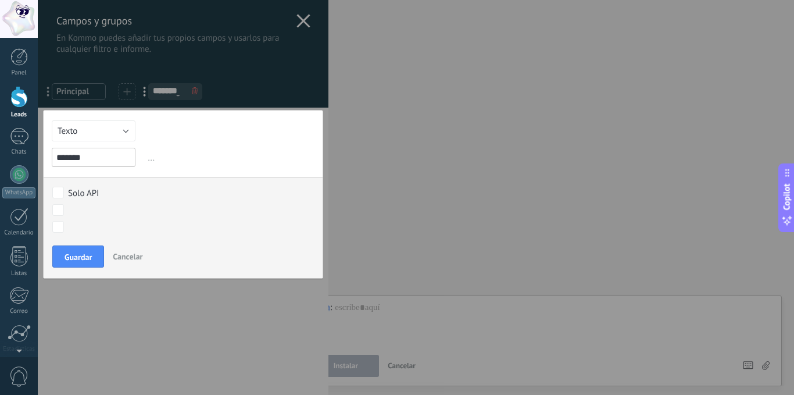
click at [148, 162] on span "..." at bounding box center [229, 157] width 169 height 19
click at [150, 159] on span "..." at bounding box center [229, 157] width 169 height 19
click at [132, 161] on input "*******" at bounding box center [94, 157] width 84 height 19
click at [113, 157] on input "*******" at bounding box center [94, 157] width 84 height 19
drag, startPoint x: 113, startPoint y: 157, endPoint x: 19, endPoint y: 160, distance: 94.8
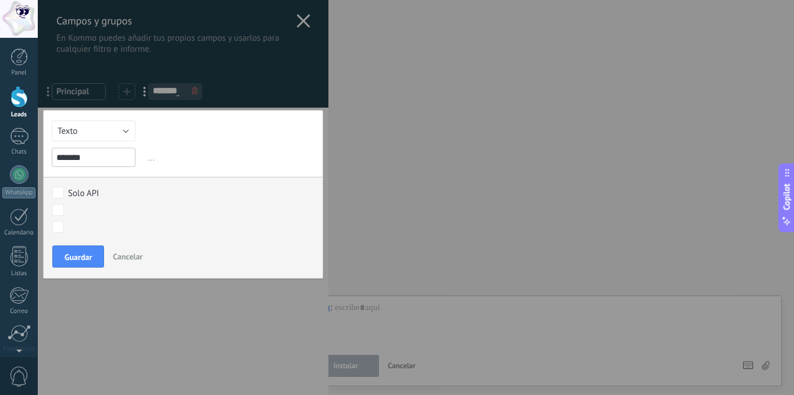
click at [38, 160] on div "Campos y grupos En Kommo puedes añadir tus propios campos y usarlos para cualqu…" at bounding box center [416, 197] width 756 height 395
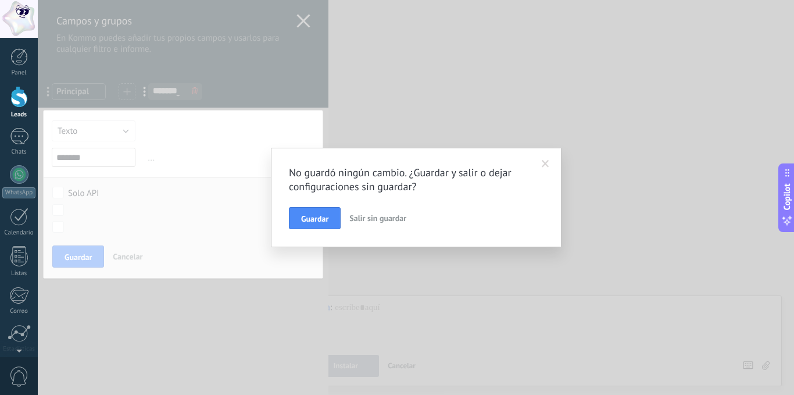
click at [184, 228] on div "No guardó ningún cambio. ¿Guardar y salir o dejar configuraciones sin guardar? …" at bounding box center [416, 197] width 756 height 395
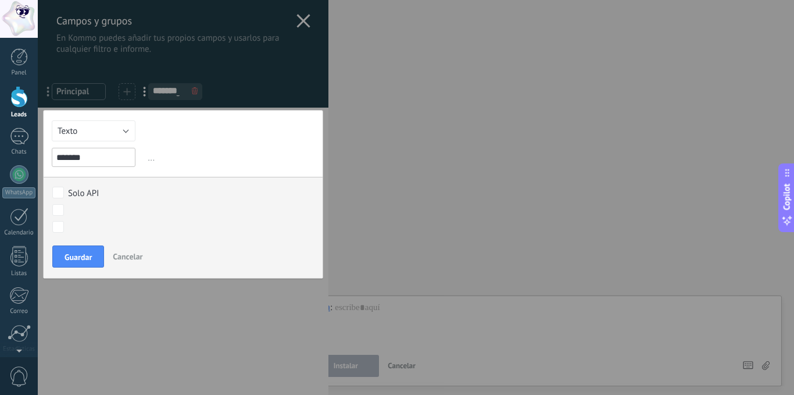
click at [109, 156] on input "*******" at bounding box center [94, 157] width 84 height 19
click at [301, 21] on div at bounding box center [183, 197] width 291 height 395
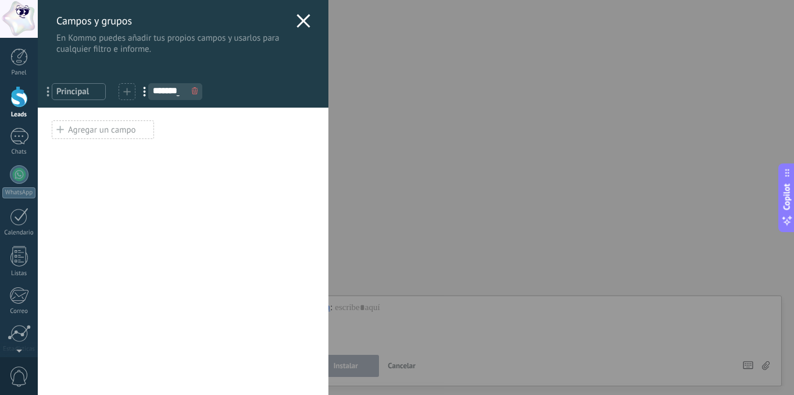
click at [301, 21] on icon at bounding box center [303, 21] width 14 height 14
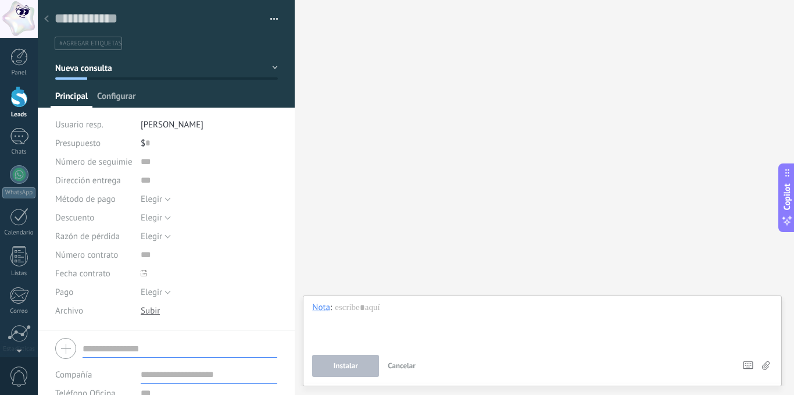
click at [120, 92] on span "Configurar" at bounding box center [116, 99] width 38 height 17
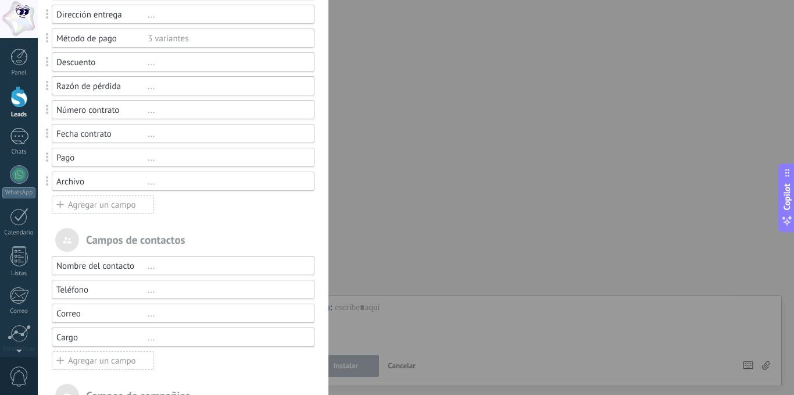
scroll to position [47, 0]
